Goal: Task Accomplishment & Management: Use online tool/utility

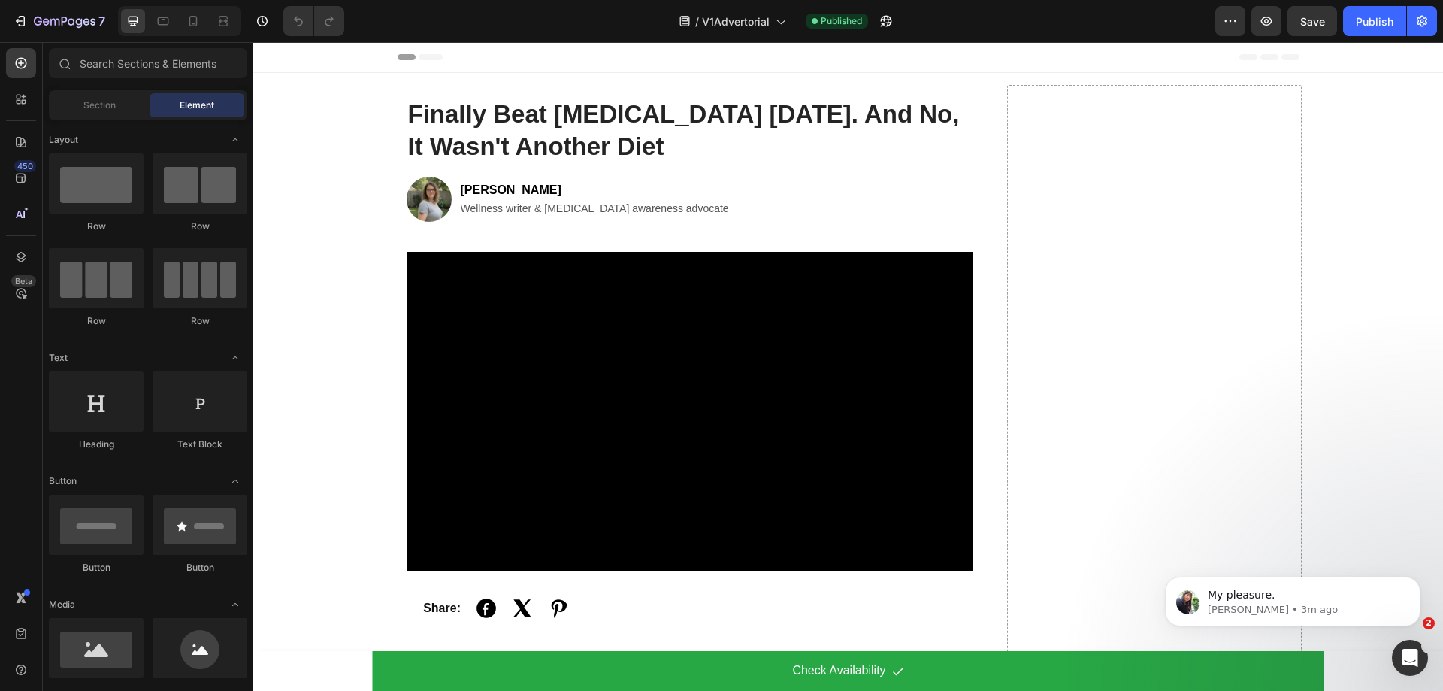
scroll to position [150, 0]
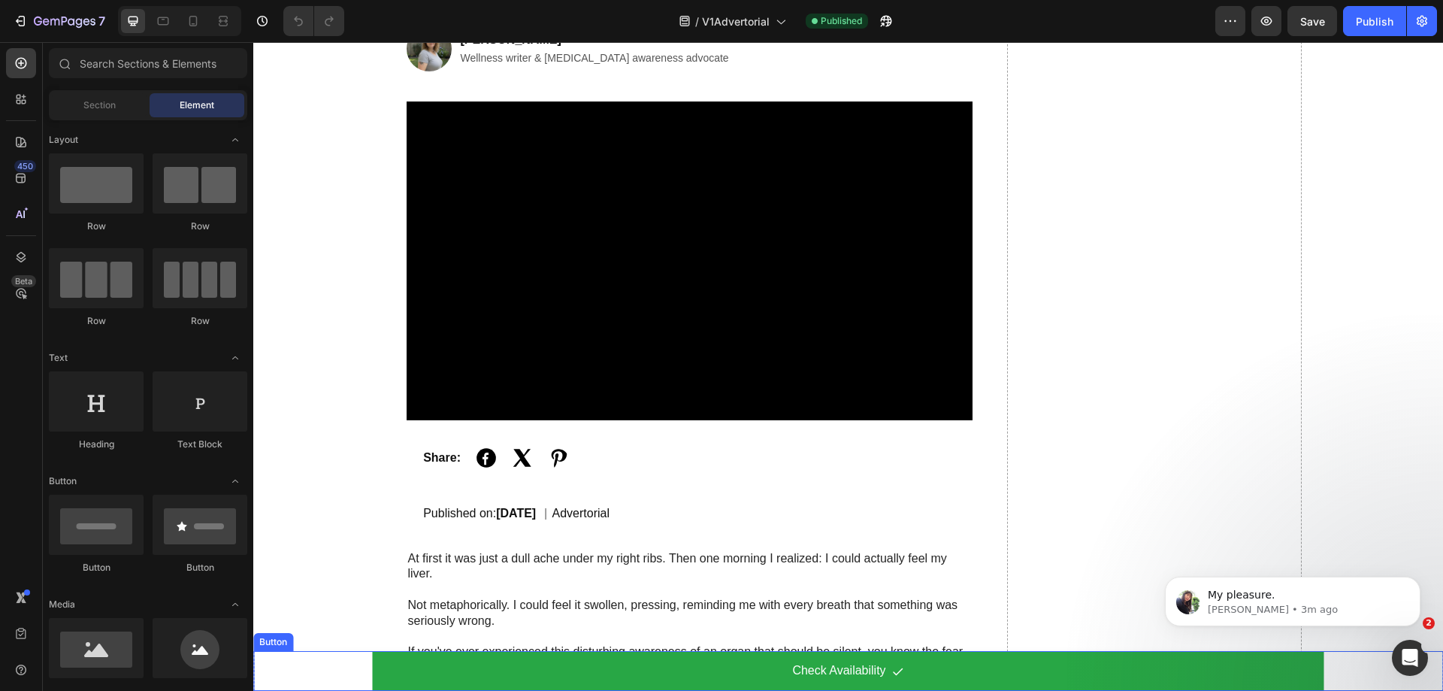
click at [343, 661] on div "Check Availability Button" at bounding box center [848, 671] width 1190 height 40
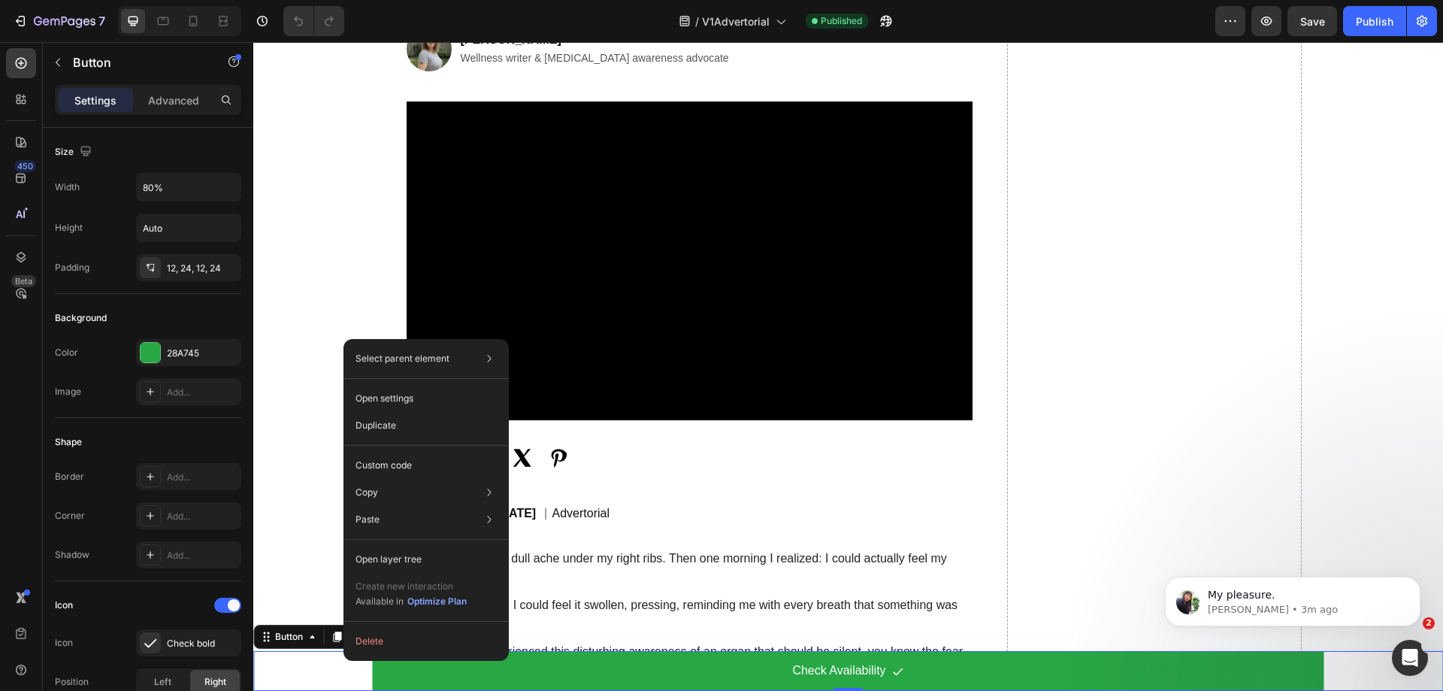
scroll to position [0, 0]
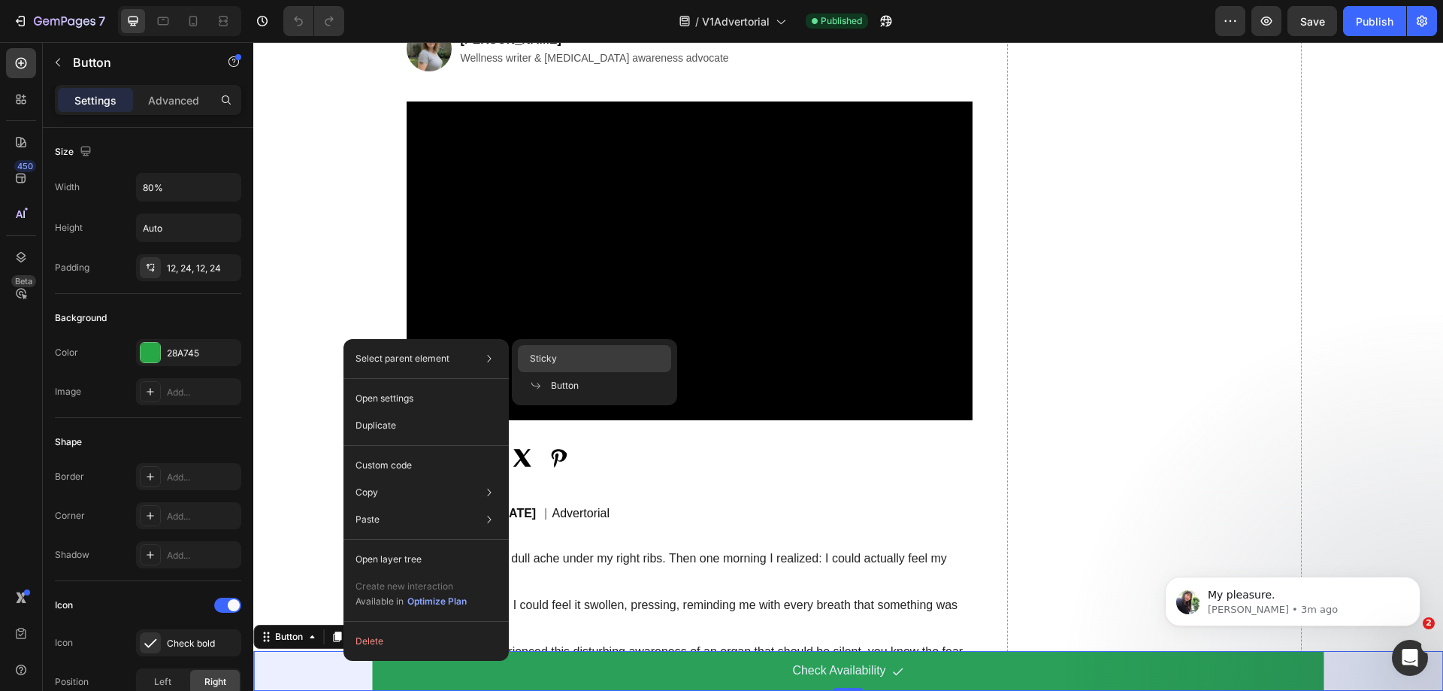
drag, startPoint x: 547, startPoint y: 366, endPoint x: 173, endPoint y: 423, distance: 378.6
click at [547, 366] on div "Sticky" at bounding box center [594, 358] width 153 height 27
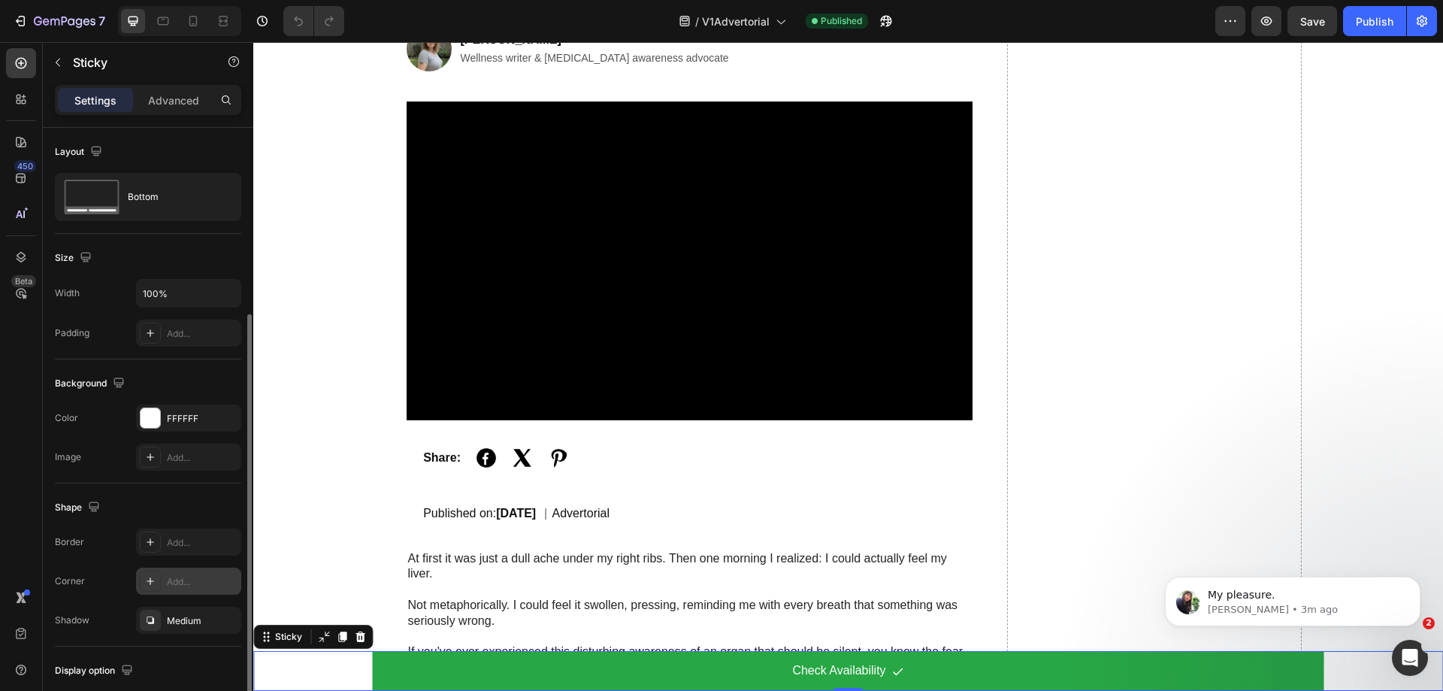
scroll to position [100, 0]
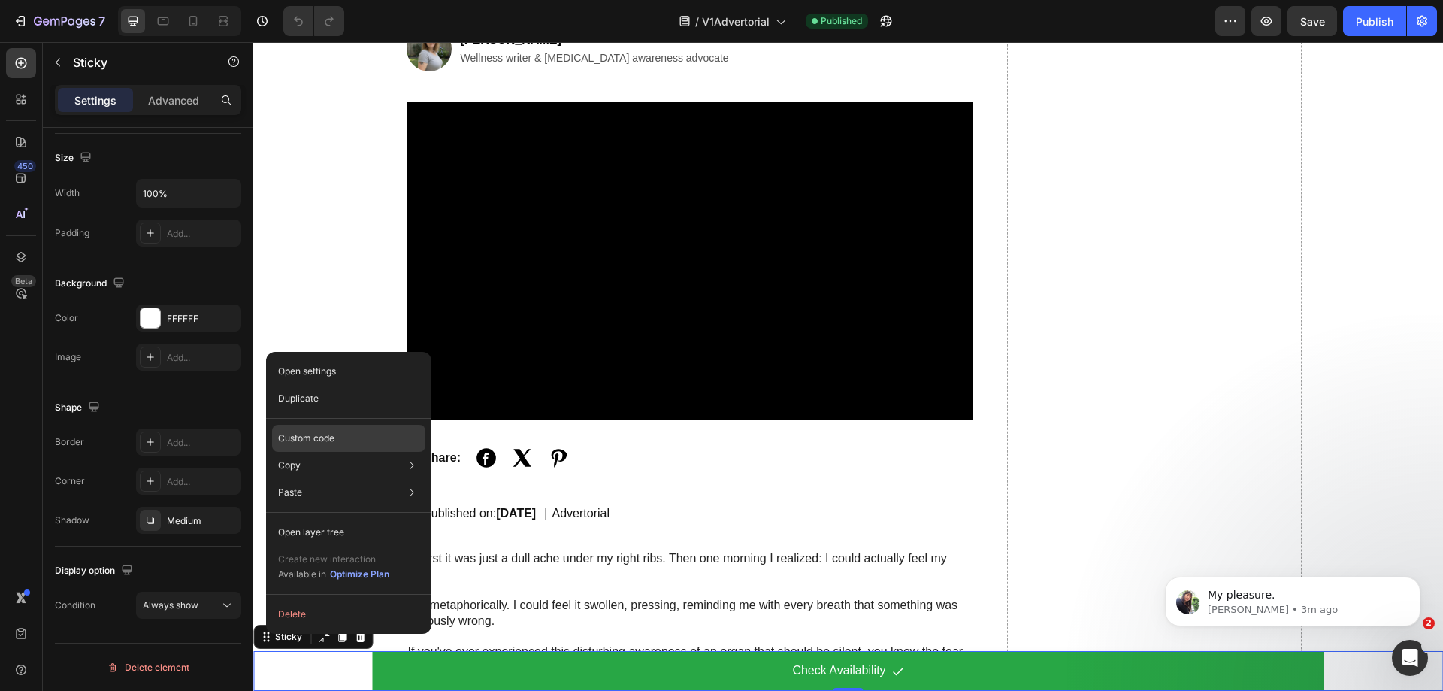
click at [323, 431] on p "Custom code" at bounding box center [306, 438] width 56 height 14
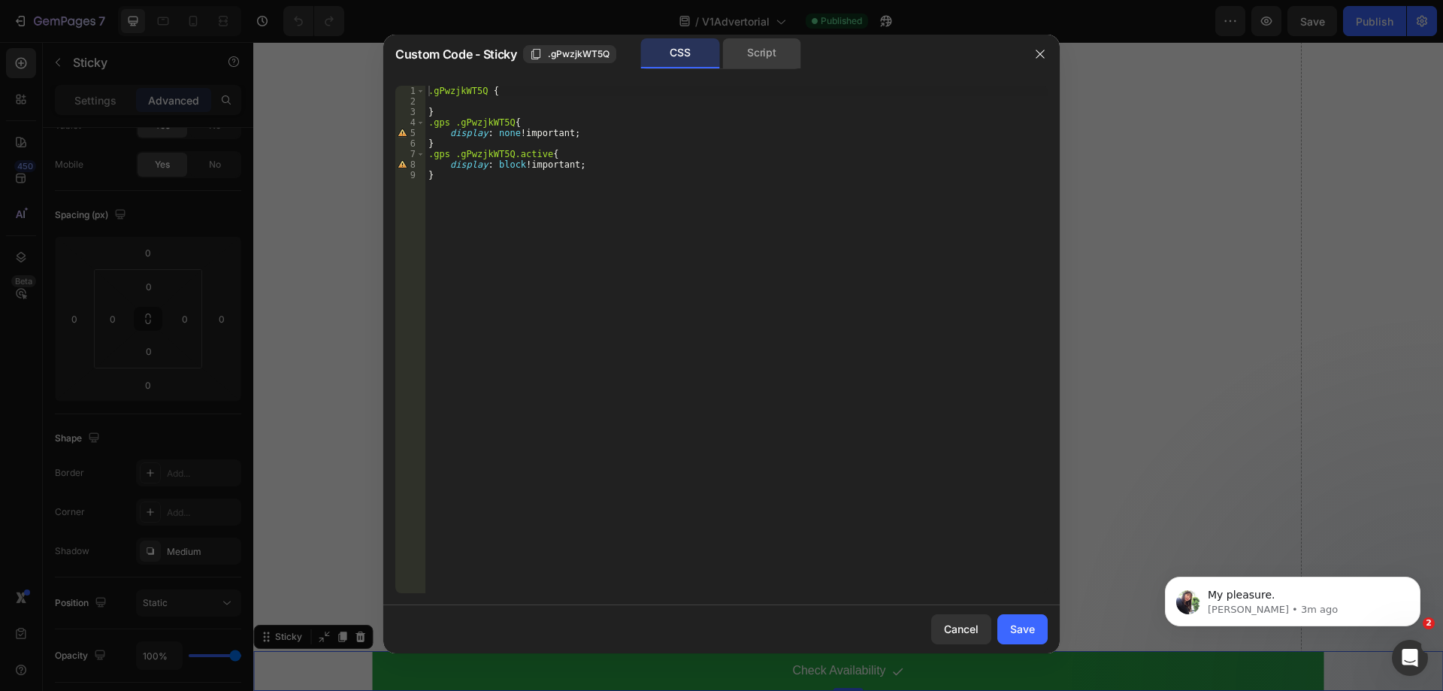
click at [738, 56] on div "Script" at bounding box center [761, 53] width 79 height 30
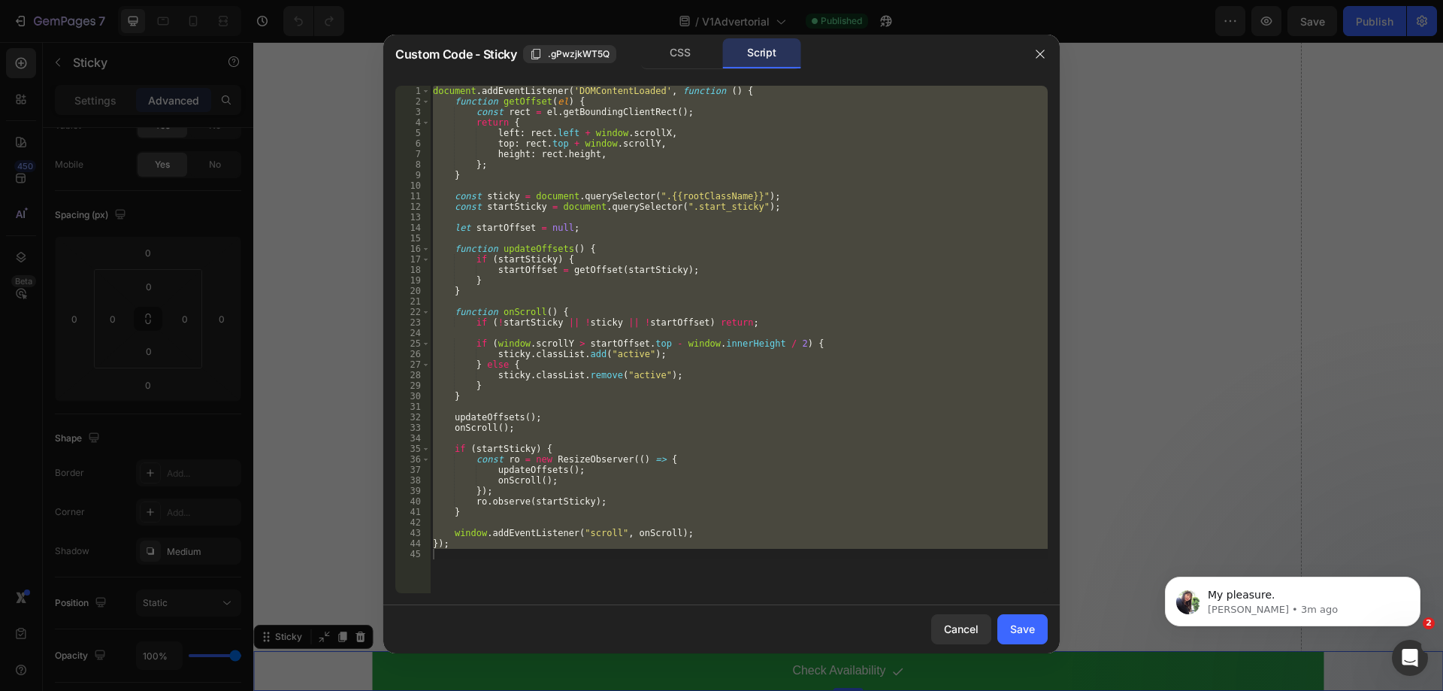
click at [688, 133] on div "document . addEventListener ( 'DOMContentLoaded' , function ( ) { function getO…" at bounding box center [739, 339] width 618 height 507
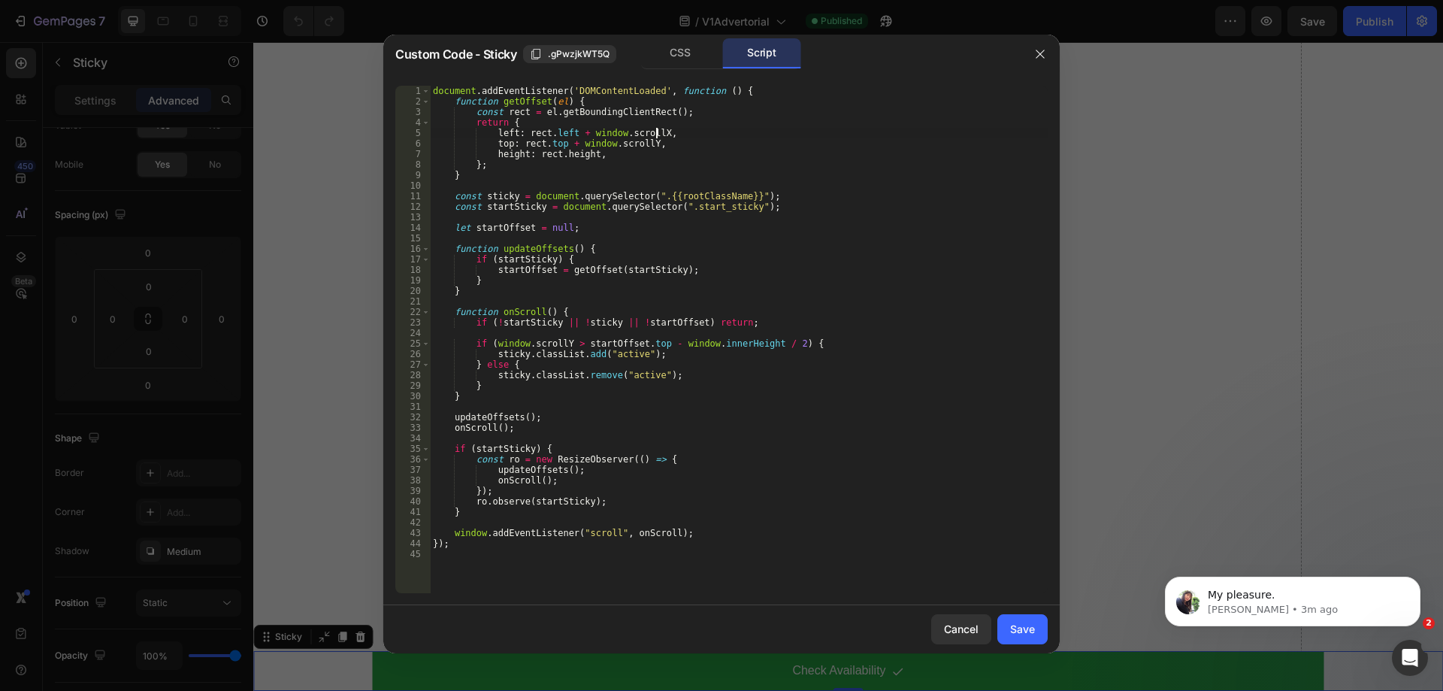
click at [704, 210] on div "document . addEventListener ( 'DOMContentLoaded' , function ( ) { function getO…" at bounding box center [739, 350] width 618 height 528
type textarea "const startSticky = document.querySelector(".start_sticky");"
click at [704, 210] on div "document . addEventListener ( 'DOMContentLoaded' , function ( ) { function getO…" at bounding box center [739, 350] width 618 height 528
click at [1045, 53] on icon "button" at bounding box center [1040, 54] width 12 height 12
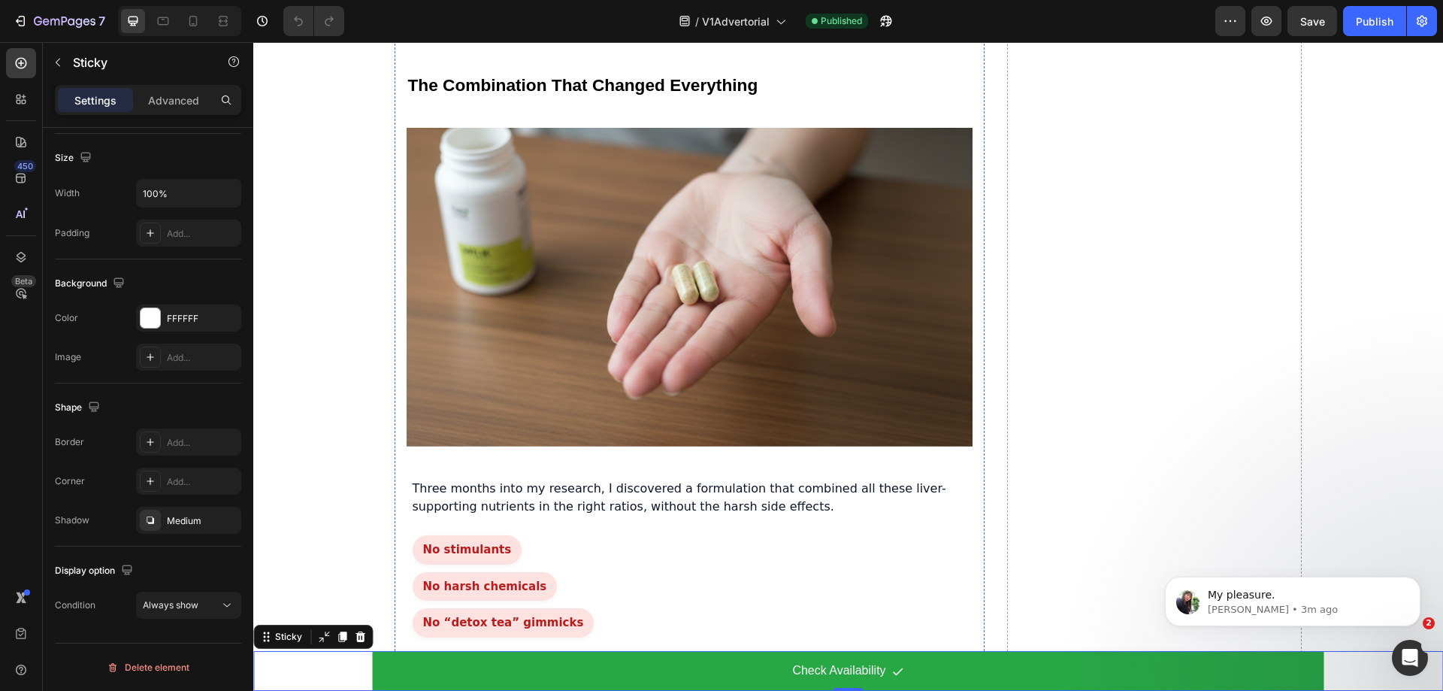
scroll to position [3683, 0]
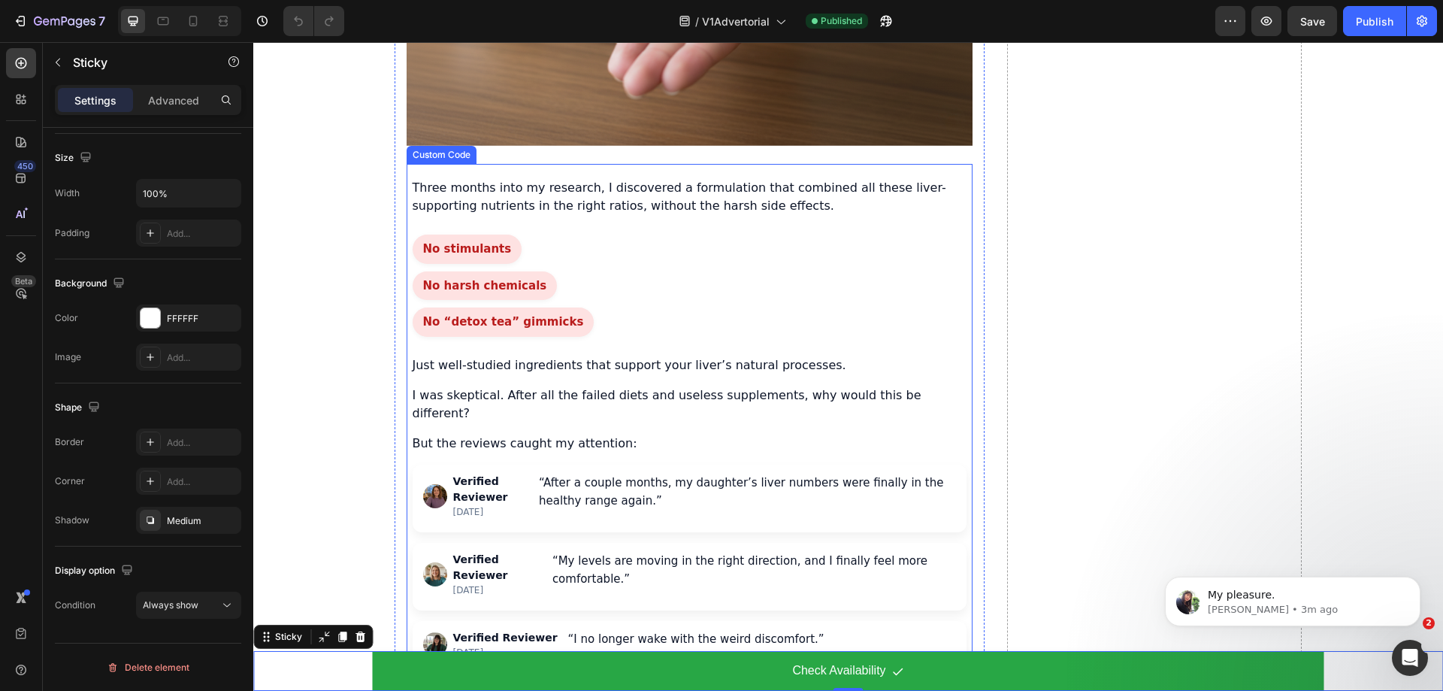
click at [613, 307] on div "No stimulants No harsh chemicals No “detox tea” gimmicks" at bounding box center [690, 285] width 554 height 102
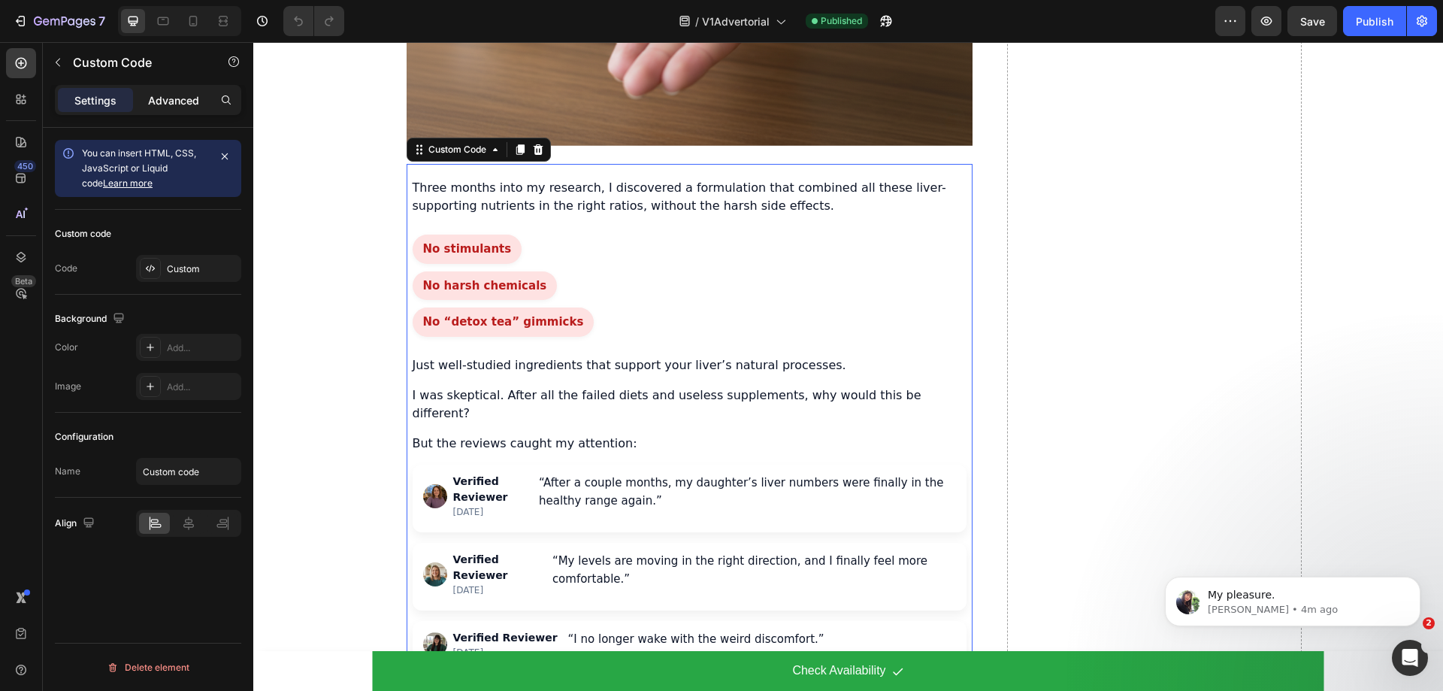
click at [163, 107] on p "Advanced" at bounding box center [173, 100] width 51 height 16
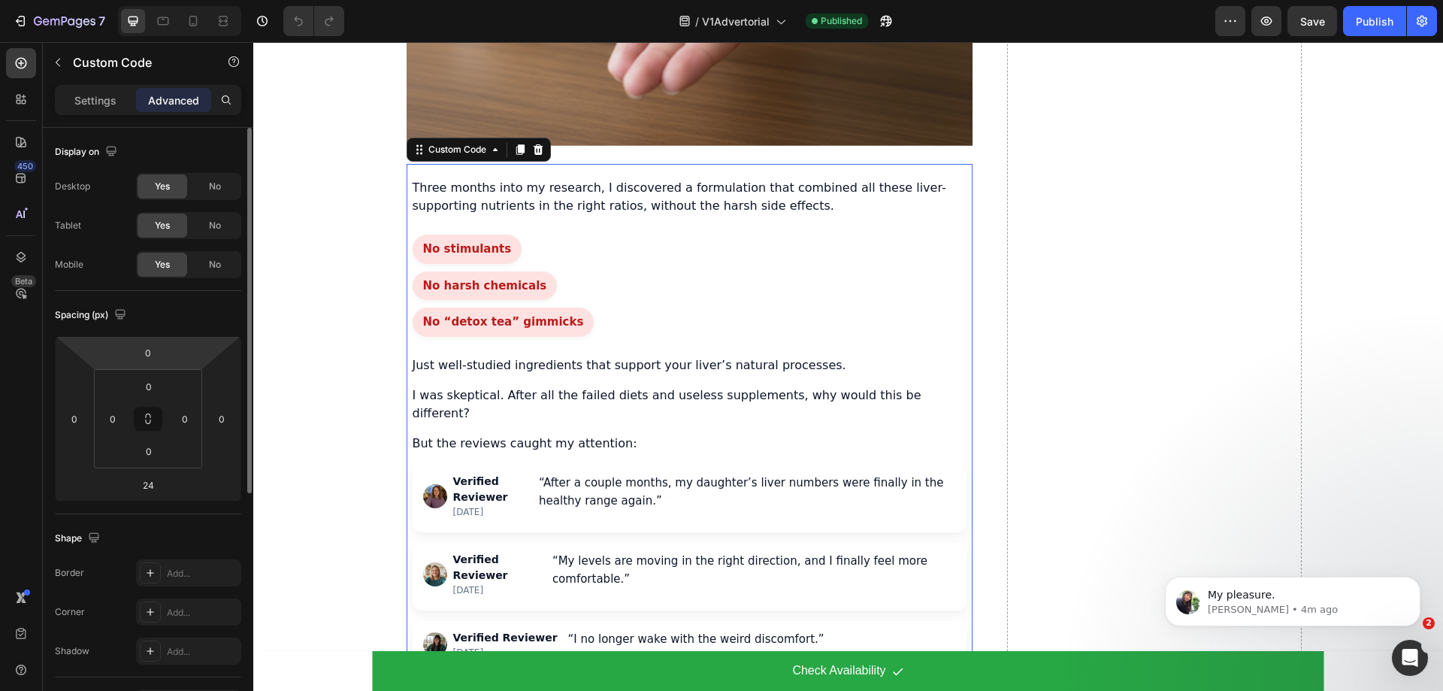
scroll to position [376, 0]
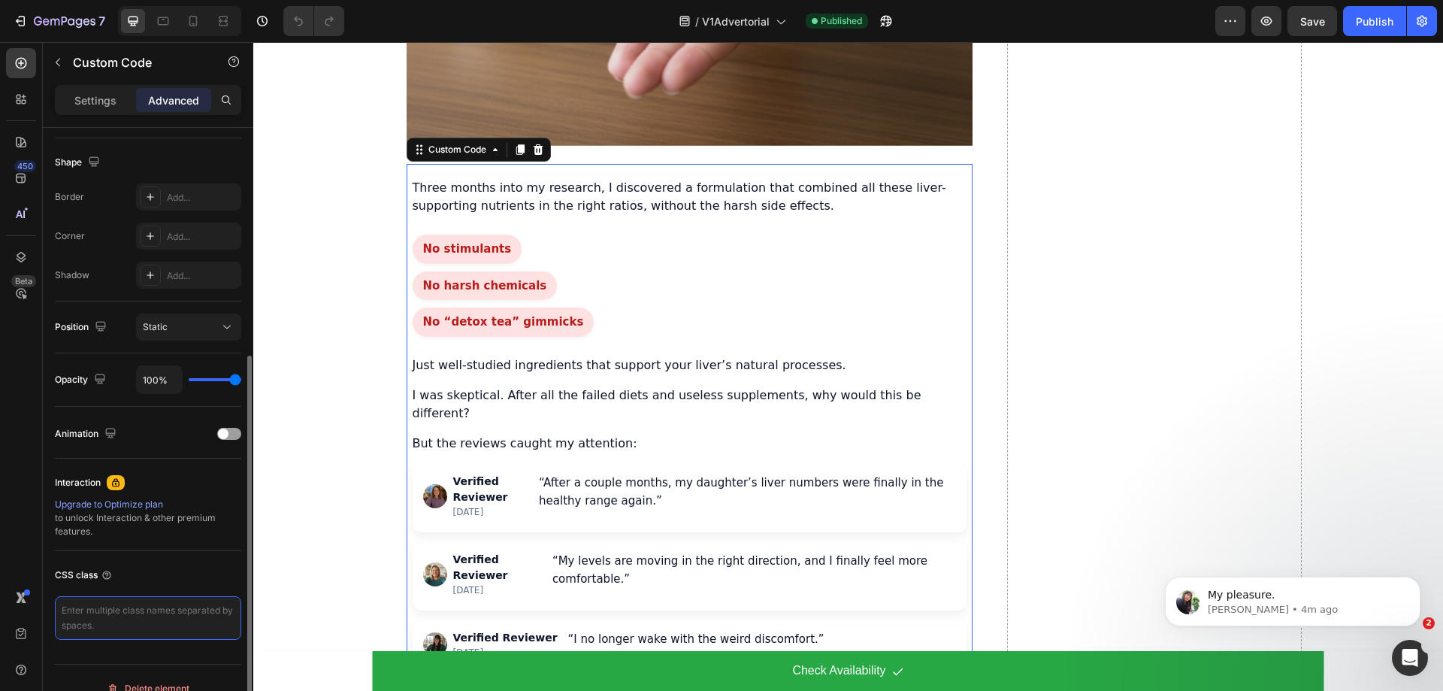
click at [143, 614] on textarea at bounding box center [148, 618] width 186 height 44
paste textarea "start_sticky"
type textarea "start_sticky"
click at [171, 582] on div "CSS class" at bounding box center [148, 575] width 186 height 24
click at [1375, 19] on div "Publish" at bounding box center [1375, 22] width 38 height 16
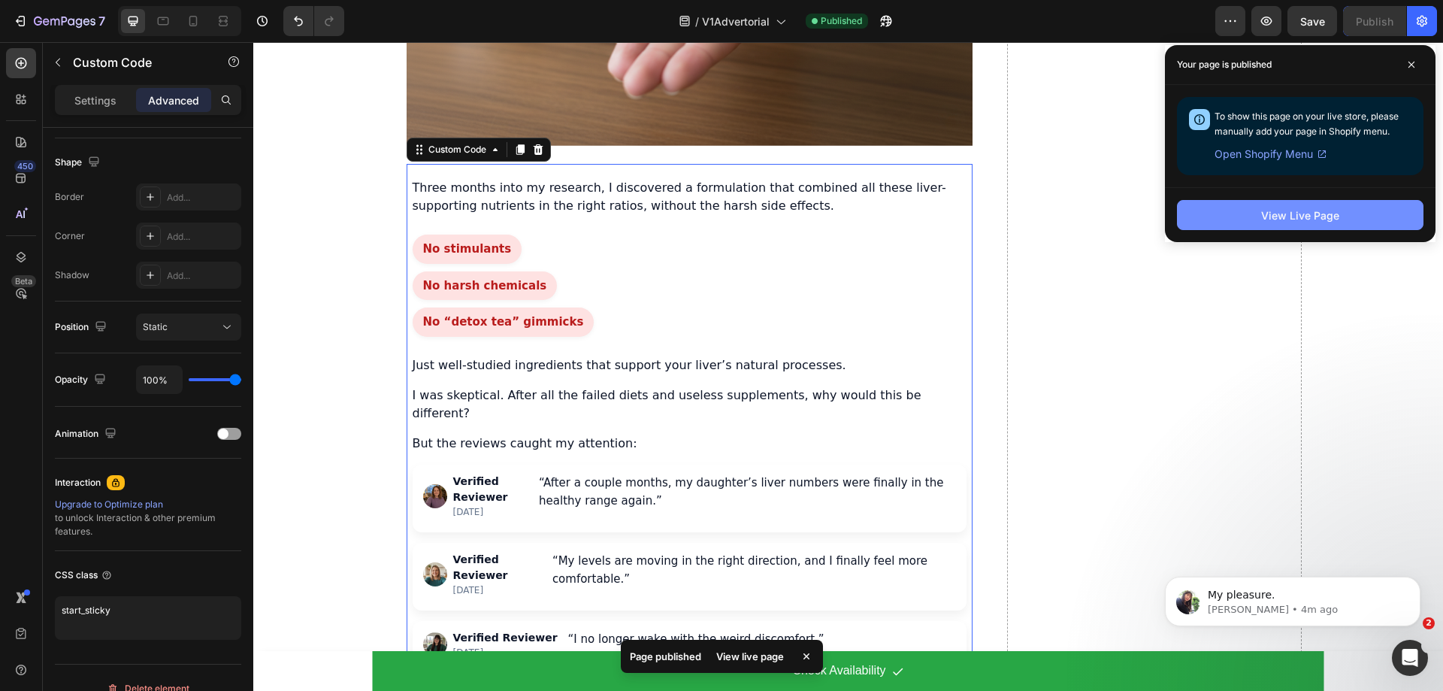
click at [1260, 216] on button "View Live Page" at bounding box center [1300, 215] width 247 height 30
